Goal: Check status: Check status

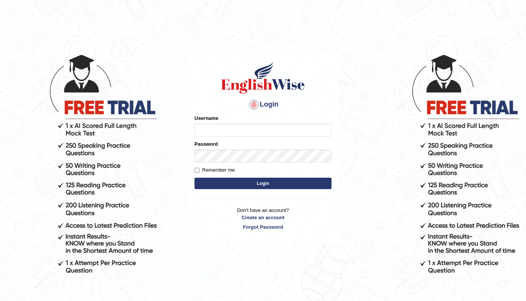
type input "[PERSON_NAME]"
click at [270, 184] on button "Login" at bounding box center [263, 183] width 137 height 11
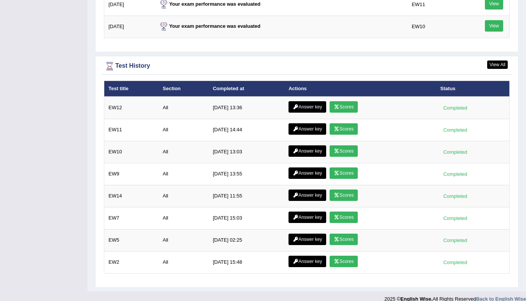
scroll to position [1063, 0]
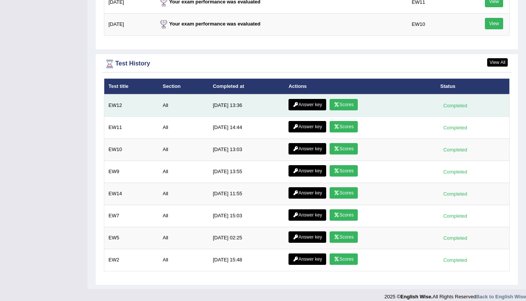
click at [350, 99] on link "Scores" at bounding box center [344, 104] width 28 height 11
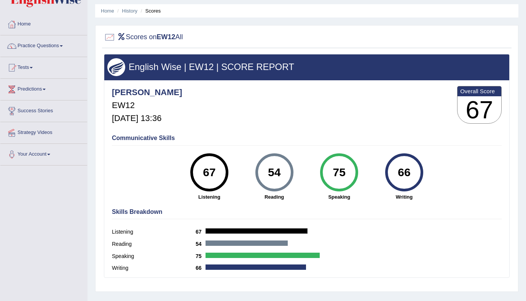
scroll to position [26, 0]
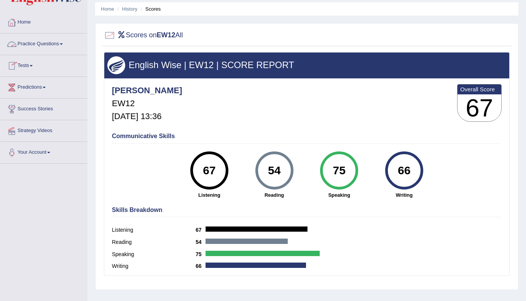
click at [27, 21] on link "Home" at bounding box center [43, 21] width 87 height 19
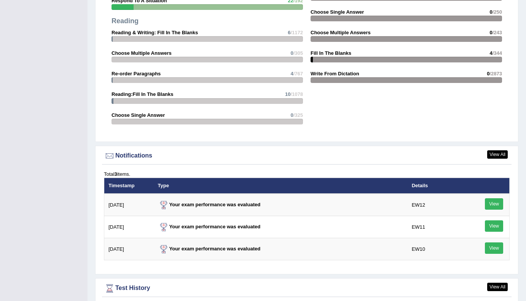
scroll to position [847, 0]
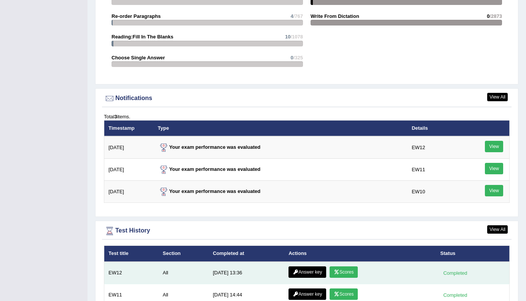
click at [305, 267] on link "Answer key" at bounding box center [308, 272] width 38 height 11
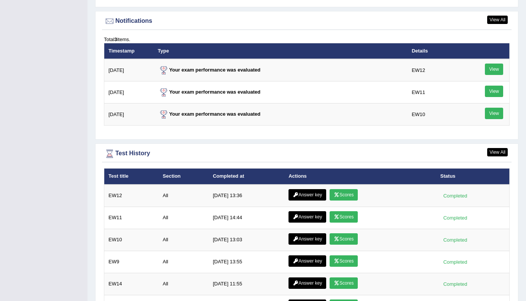
scroll to position [955, 0]
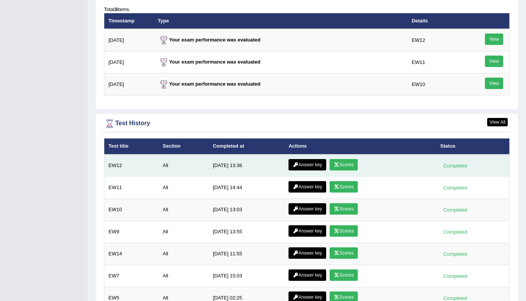
click at [301, 159] on link "Answer key" at bounding box center [308, 164] width 38 height 11
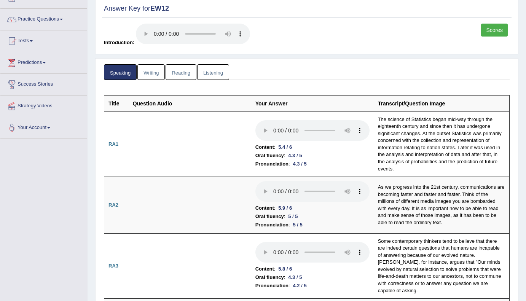
scroll to position [70, 0]
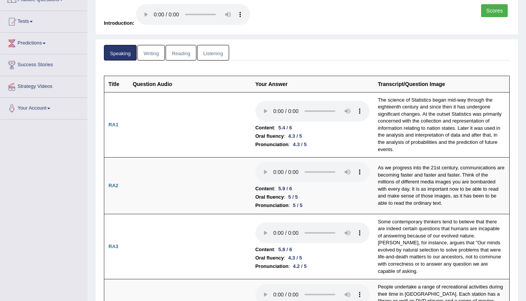
click at [153, 55] on link "Writing" at bounding box center [150, 53] width 27 height 16
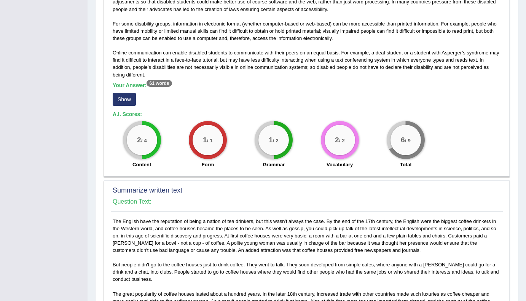
scroll to position [227, 0]
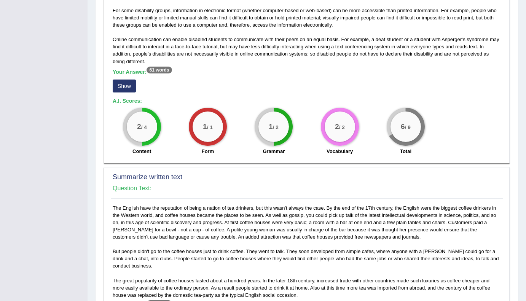
click at [128, 83] on button "Show" at bounding box center [124, 86] width 23 height 13
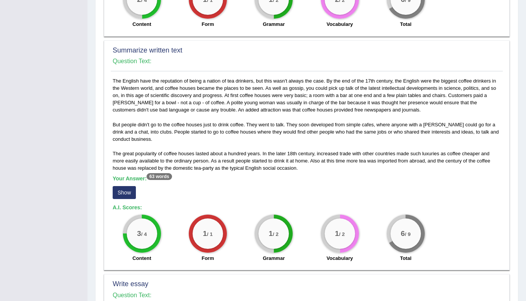
scroll to position [427, 0]
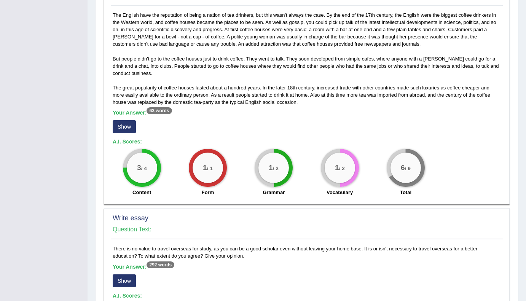
click at [132, 125] on button "Show" at bounding box center [124, 126] width 23 height 13
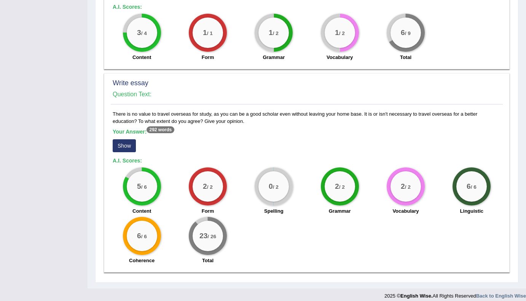
scroll to position [575, 0]
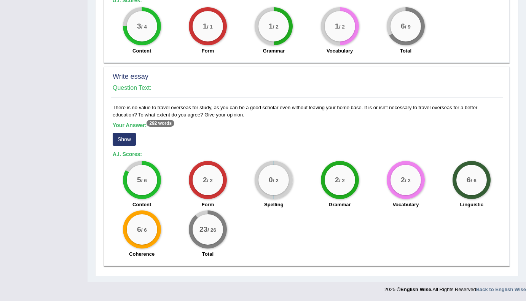
click at [196, 203] on div "Form" at bounding box center [208, 205] width 58 height 9
click at [129, 140] on button "Show" at bounding box center [124, 139] width 23 height 13
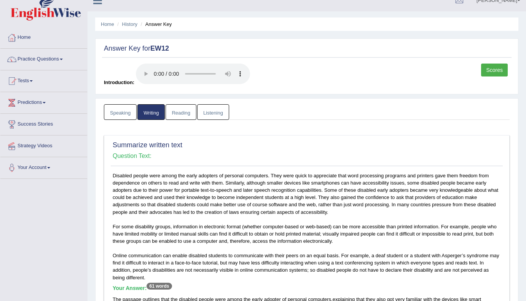
scroll to position [8, 0]
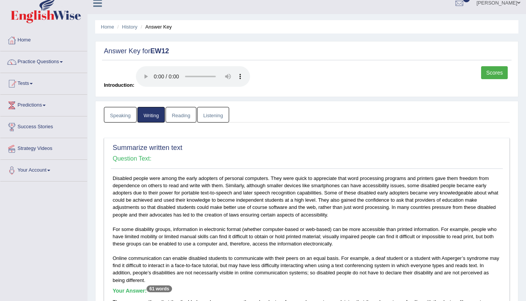
click at [185, 113] on link "Reading" at bounding box center [181, 115] width 30 height 16
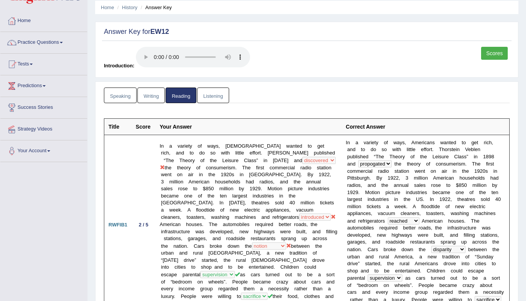
scroll to position [0, 0]
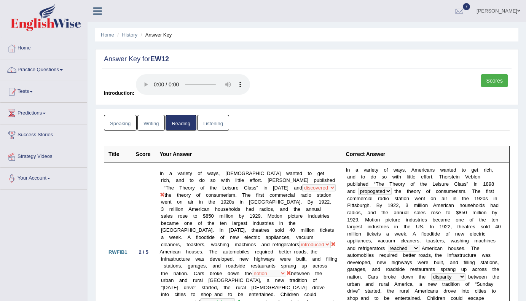
click at [216, 126] on link "Listening" at bounding box center [213, 123] width 32 height 16
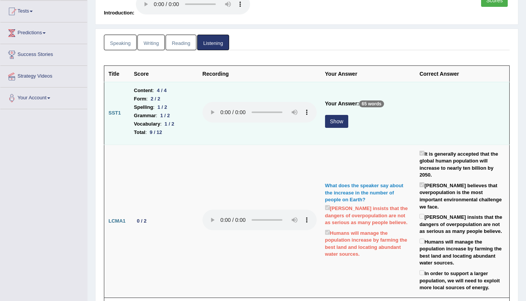
scroll to position [81, 0]
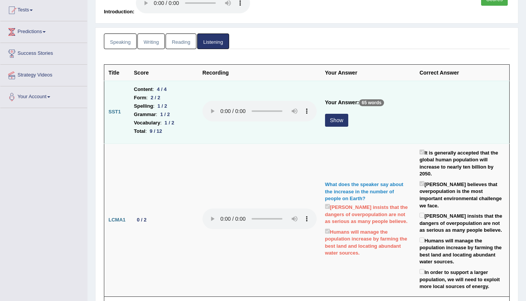
click at [339, 118] on button "Show" at bounding box center [336, 120] width 23 height 13
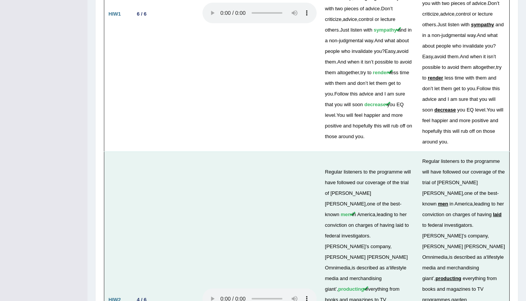
scroll to position [2110, 0]
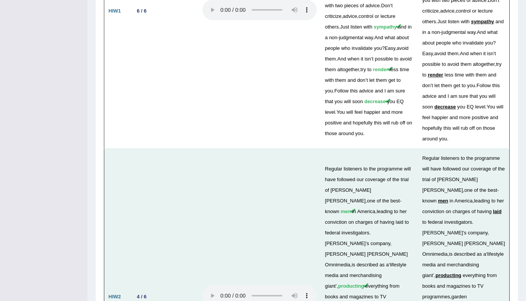
click at [360, 217] on td "Regular listeners to the programme will have followed our coverage of the trial…" at bounding box center [369, 296] width 97 height 297
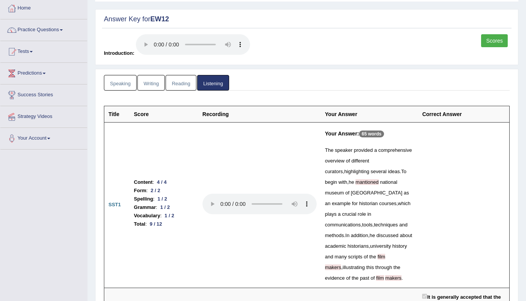
scroll to position [0, 0]
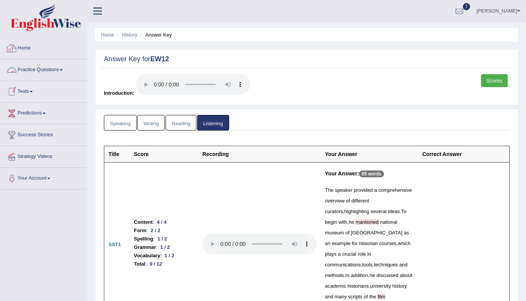
click at [23, 47] on link "Home" at bounding box center [43, 47] width 87 height 19
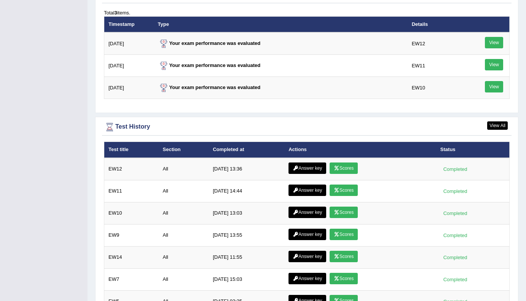
scroll to position [977, 0]
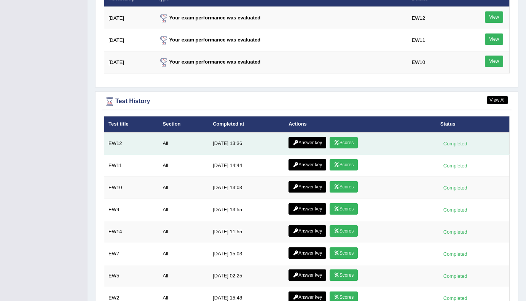
click at [351, 137] on link "Scores" at bounding box center [344, 142] width 28 height 11
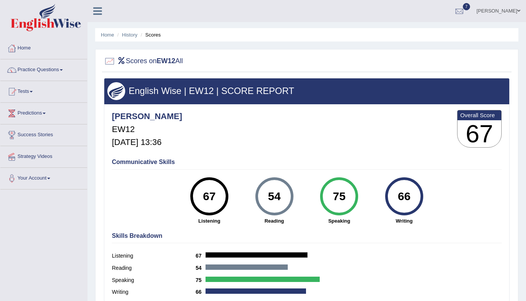
click at [26, 48] on link "Home" at bounding box center [43, 47] width 87 height 19
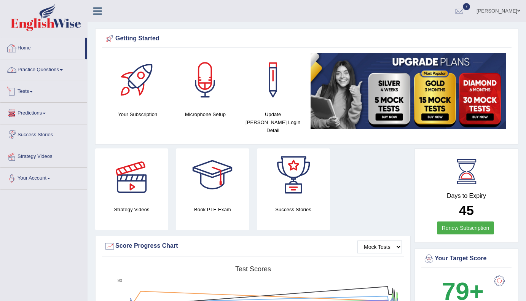
click at [26, 48] on link "Home" at bounding box center [42, 47] width 85 height 19
click at [30, 46] on link "Home" at bounding box center [42, 47] width 85 height 19
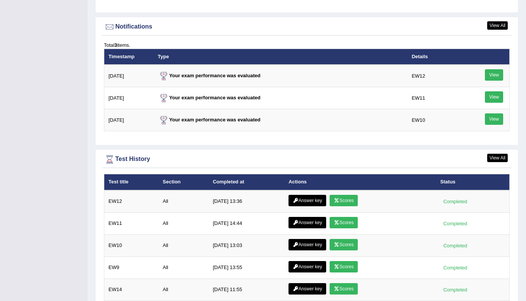
scroll to position [920, 0]
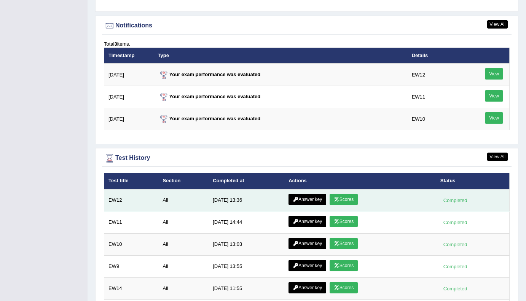
click at [314, 194] on link "Answer key" at bounding box center [308, 199] width 38 height 11
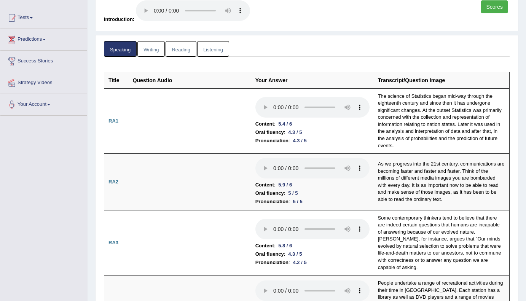
scroll to position [46, 0]
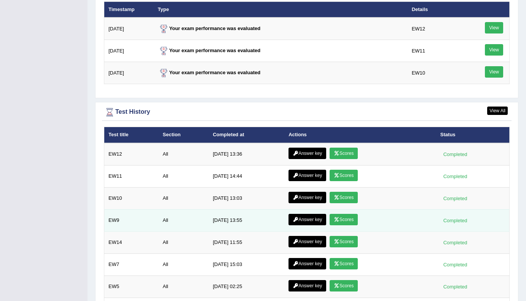
click at [340, 214] on link "Scores" at bounding box center [344, 219] width 28 height 11
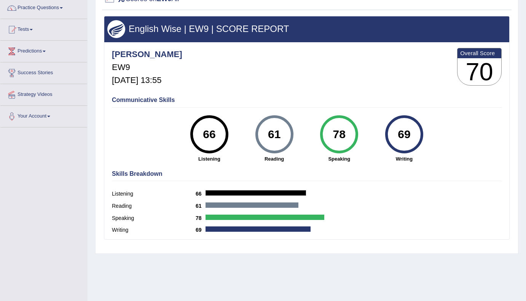
scroll to position [61, 0]
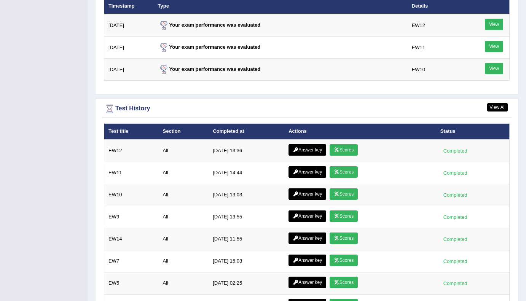
scroll to position [970, 0]
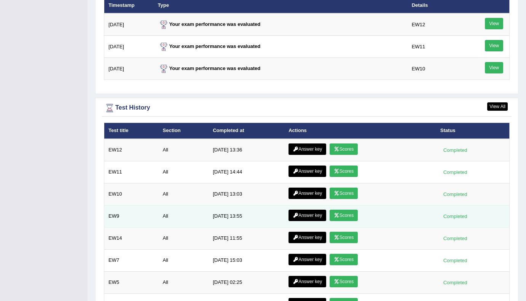
click at [308, 210] on link "Answer key" at bounding box center [308, 215] width 38 height 11
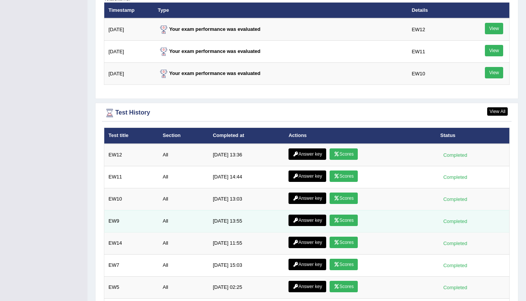
click at [350, 215] on link "Scores" at bounding box center [344, 220] width 28 height 11
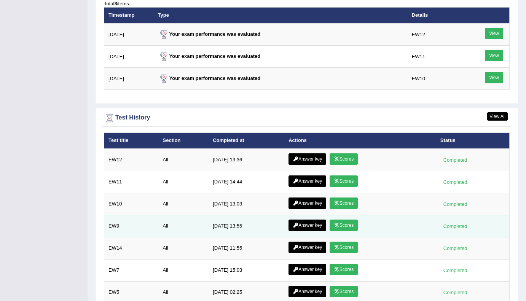
click at [308, 220] on link "Answer key" at bounding box center [308, 225] width 38 height 11
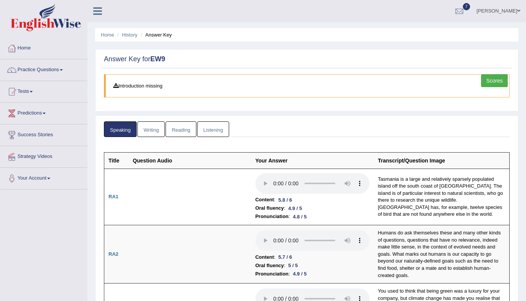
click at [150, 133] on link "Writing" at bounding box center [150, 129] width 27 height 16
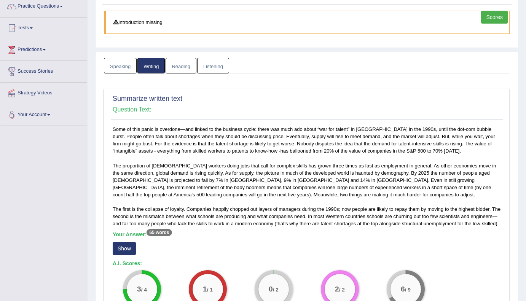
scroll to position [62, 0]
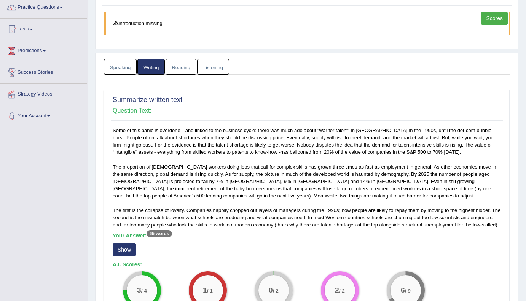
click at [180, 66] on link "Reading" at bounding box center [181, 67] width 30 height 16
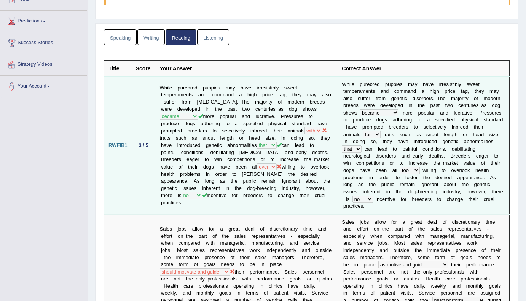
scroll to position [167, 0]
